Goal: Find specific page/section: Find specific page/section

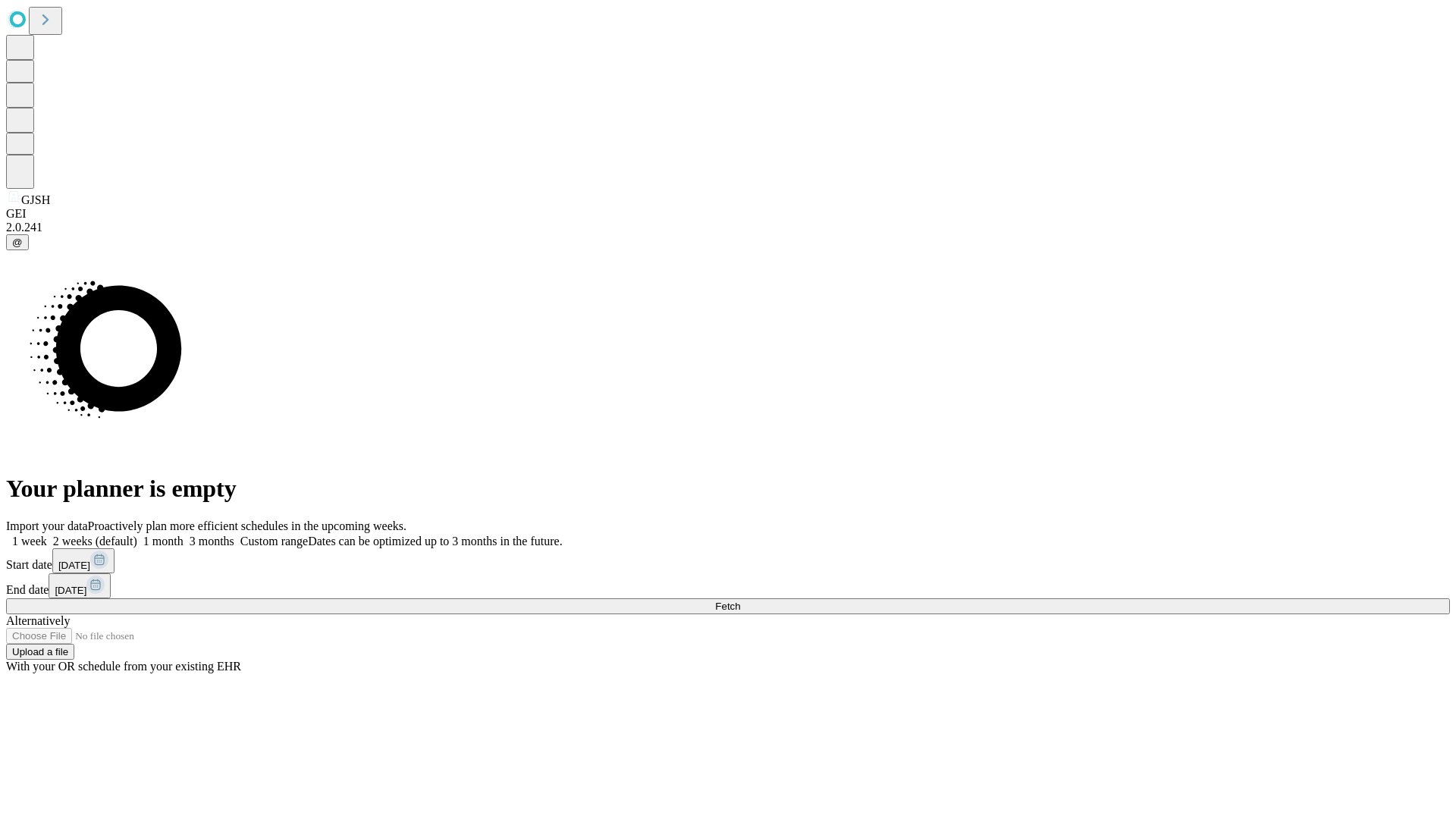
click at [740, 601] on span "Fetch" at bounding box center [727, 606] width 25 height 11
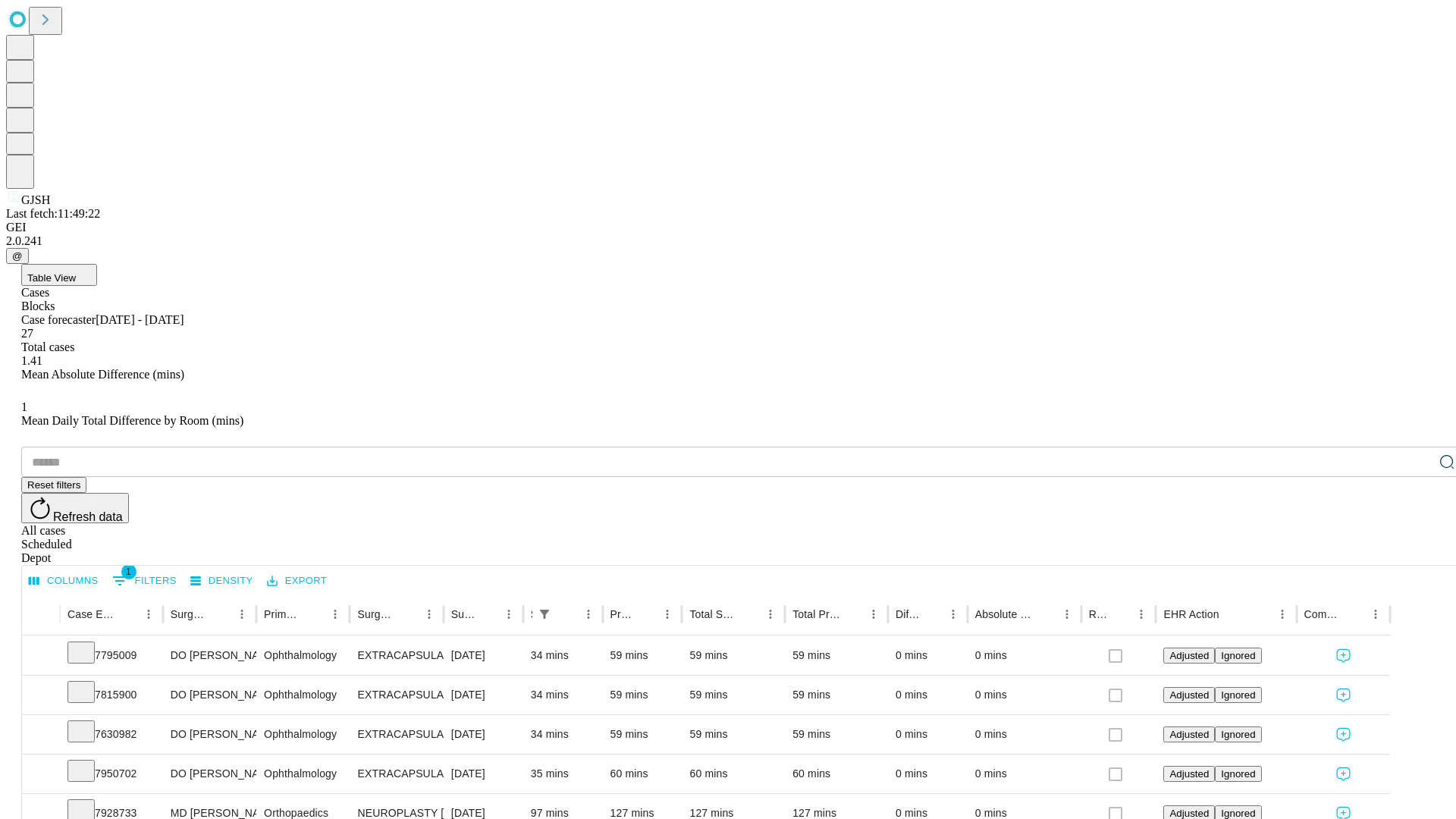
click at [76, 272] on span "Table View" at bounding box center [51, 277] width 49 height 11
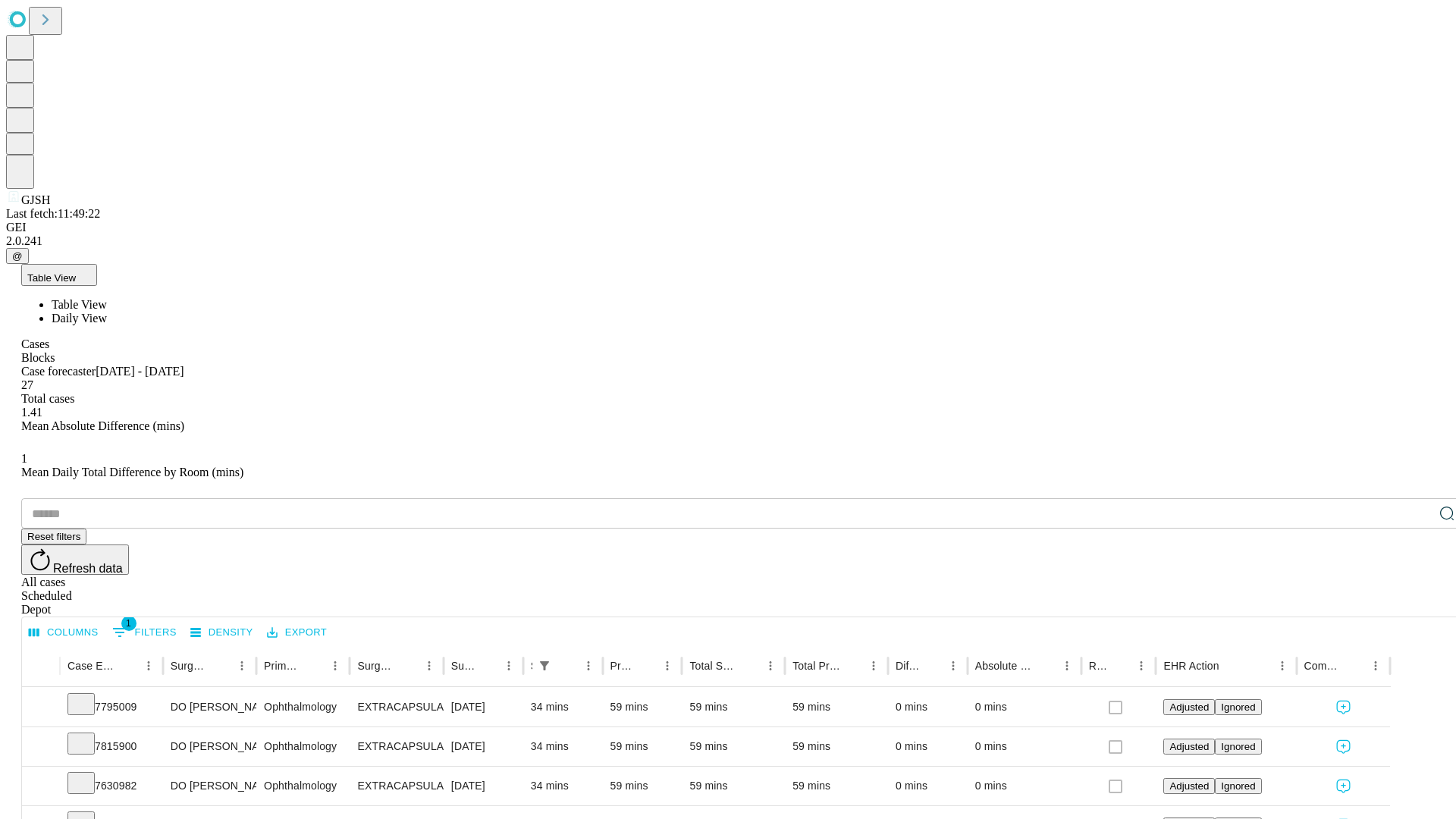
click at [107, 312] on span "Daily View" at bounding box center [78, 318] width 55 height 13
